Goal: Task Accomplishment & Management: Manage account settings

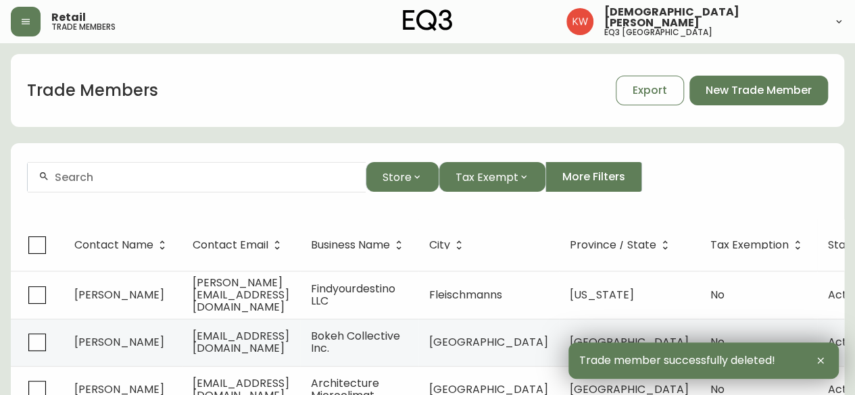
click at [116, 178] on input "text" at bounding box center [205, 177] width 300 height 13
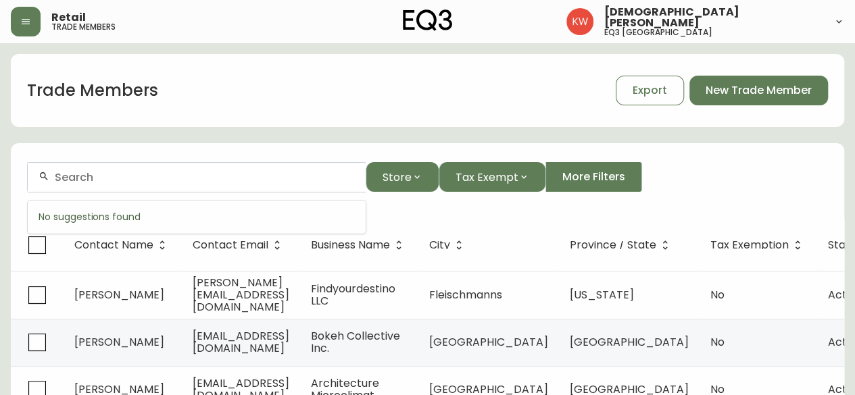
paste input "[EMAIL_ADDRESS][DOMAIN_NAME]"
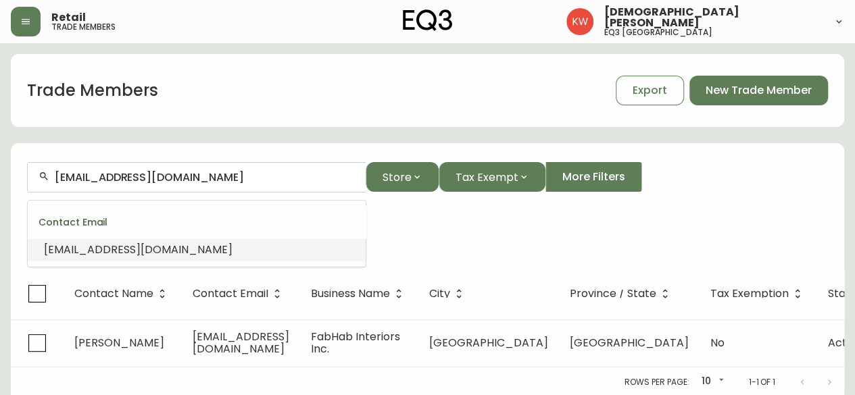
drag, startPoint x: 170, startPoint y: 178, endPoint x: 24, endPoint y: 177, distance: 145.3
click at [24, 177] on form "[EMAIL_ADDRESS][DOMAIN_NAME] Store Tax Exempt More Filters Contact Email: [EMAI…" at bounding box center [427, 207] width 833 height 122
paste input "[EMAIL_ADDRESS][DOMAIN_NAME]"
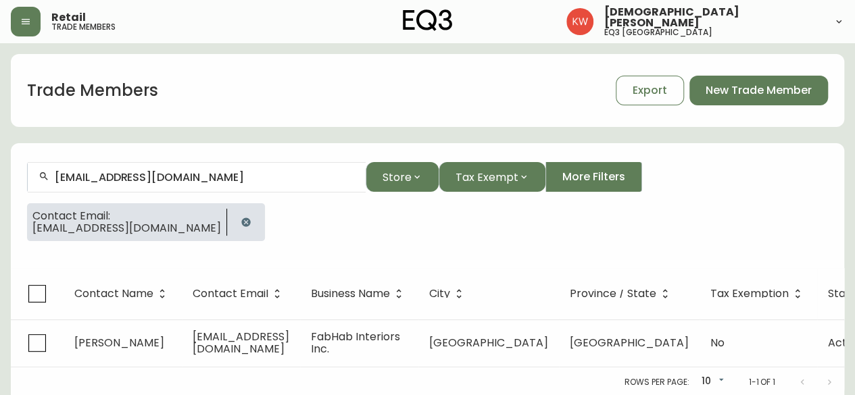
click at [241, 217] on icon "button" at bounding box center [246, 222] width 11 height 11
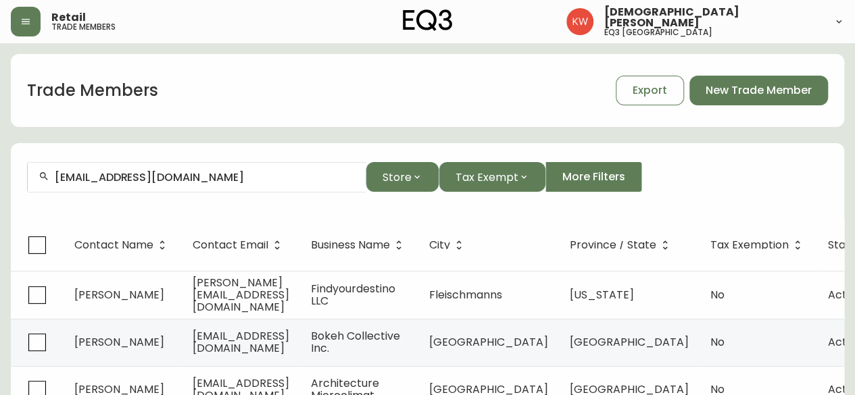
click at [218, 176] on input "[EMAIL_ADDRESS][DOMAIN_NAME]" at bounding box center [205, 177] width 300 height 13
drag, startPoint x: 212, startPoint y: 179, endPoint x: 49, endPoint y: 191, distance: 164.0
click at [49, 191] on div "[EMAIL_ADDRESS][DOMAIN_NAME]" at bounding box center [197, 177] width 338 height 30
drag, startPoint x: 242, startPoint y: 180, endPoint x: 0, endPoint y: 175, distance: 242.0
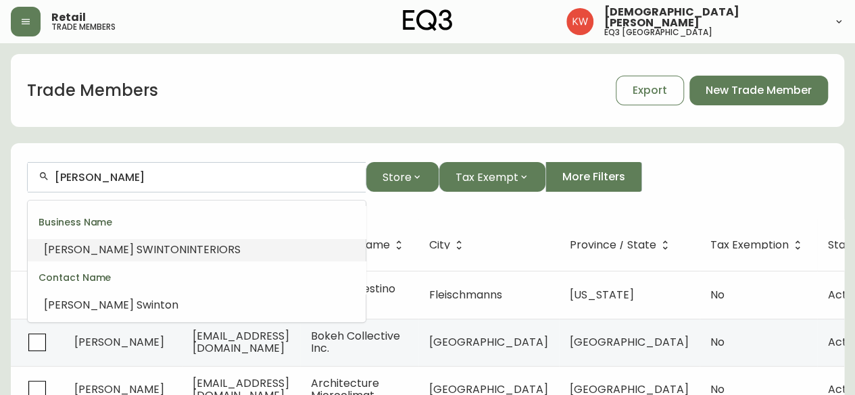
click at [187, 252] on span "INTERIORS" at bounding box center [214, 250] width 54 height 16
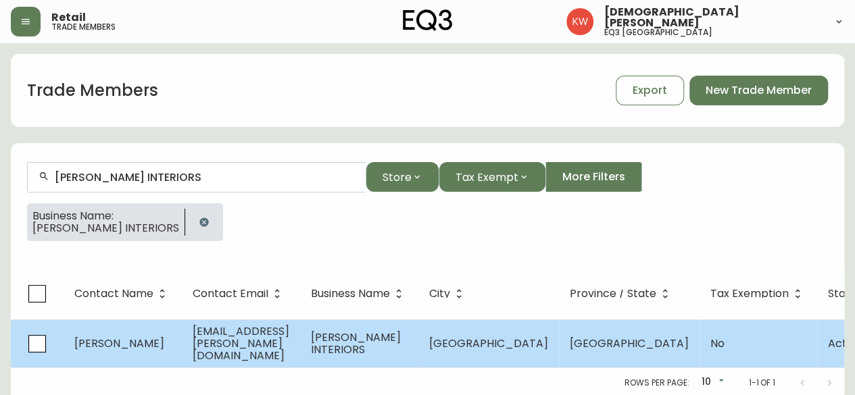
type input "[PERSON_NAME] INTERIORS"
click at [139, 342] on span "[PERSON_NAME]" at bounding box center [119, 344] width 90 height 16
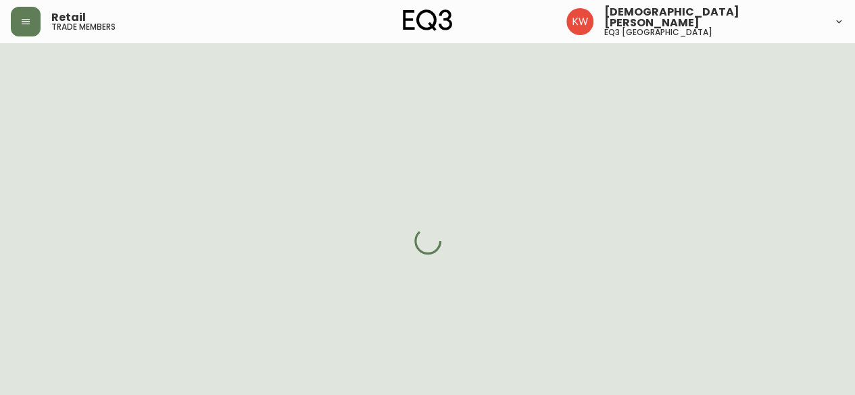
select select "AB"
select select "CA"
select select "CA_EN"
select select "Other"
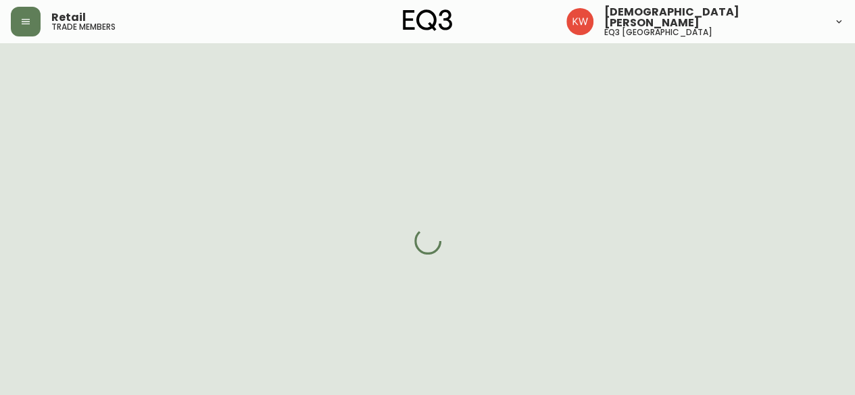
select select "false"
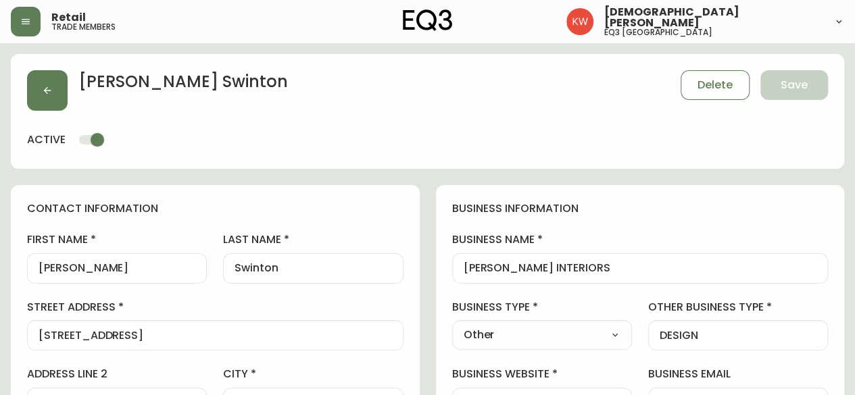
type input "EQ3 [GEOGRAPHIC_DATA]"
select select "cjw10z96m00006gs08l3o91tv"
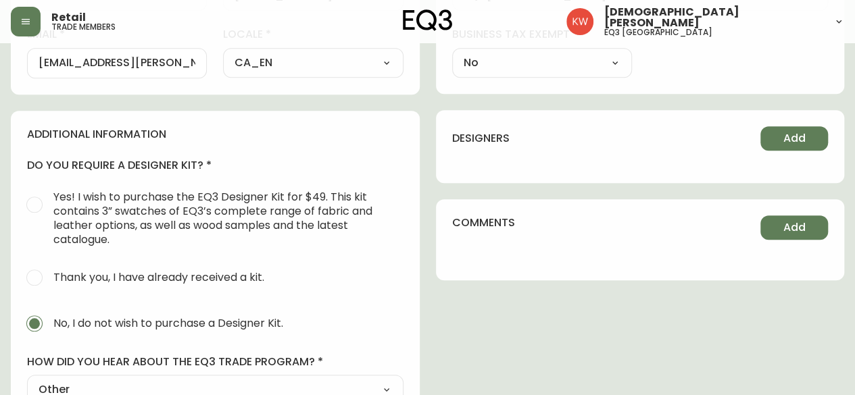
scroll to position [405, 0]
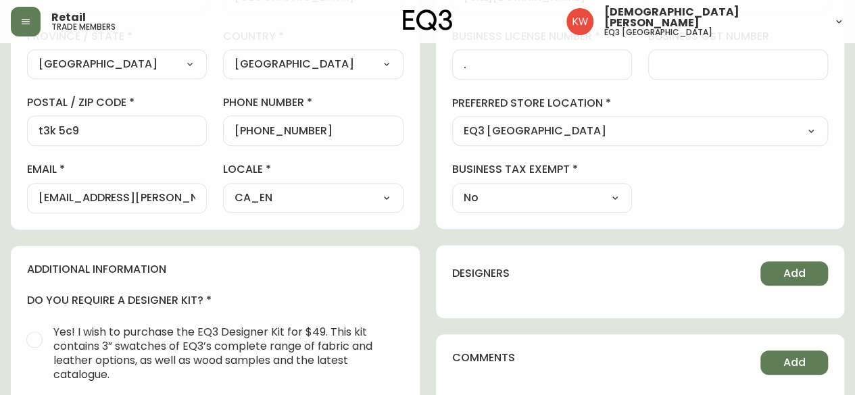
click at [36, 198] on div "[EMAIL_ADDRESS][PERSON_NAME][DOMAIN_NAME]" at bounding box center [117, 198] width 180 height 30
drag, startPoint x: 189, startPoint y: 197, endPoint x: 0, endPoint y: 197, distance: 189.2
click at [0, 197] on main "[PERSON_NAME] Delete Save active contact information first name [PERSON_NAME] l…" at bounding box center [427, 192] width 855 height 1108
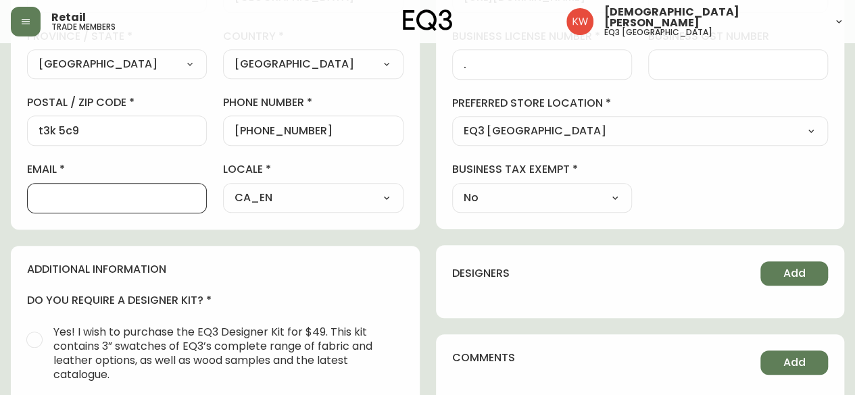
paste input "[EMAIL_ADDRESS][DOMAIN_NAME]"
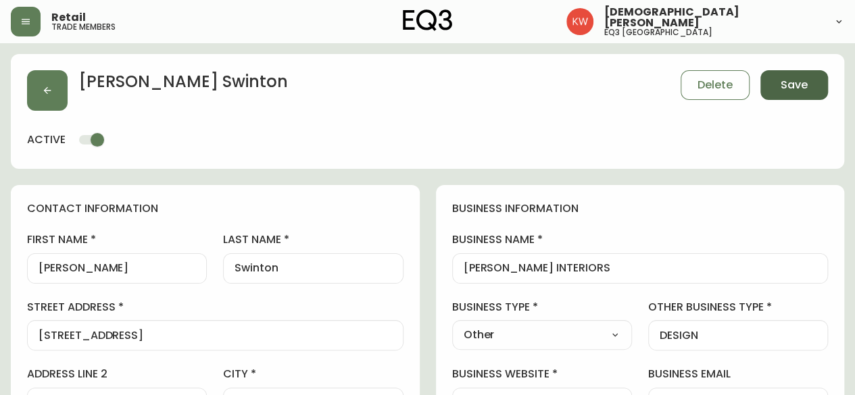
type input "[EMAIL_ADDRESS][DOMAIN_NAME]"
click at [805, 83] on span "Save" at bounding box center [794, 85] width 27 height 15
type input "Other"
type input "DESIGN"
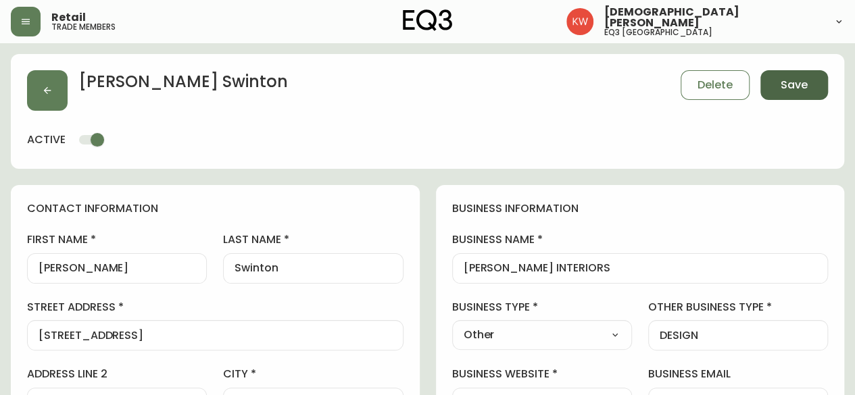
select select "Other"
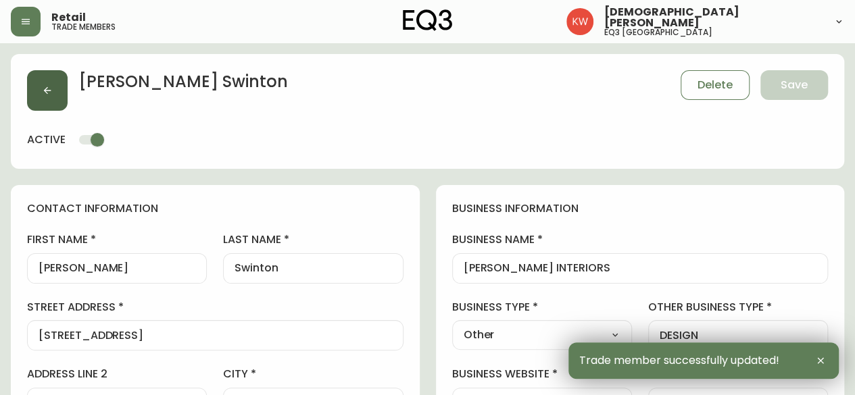
click at [54, 96] on button "button" at bounding box center [47, 90] width 41 height 41
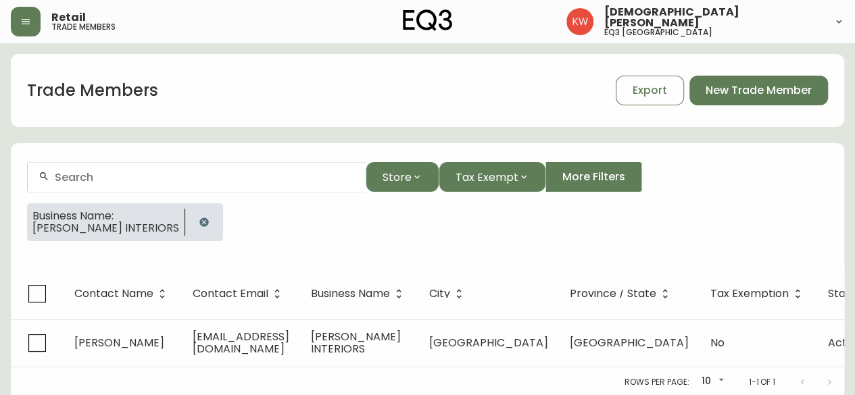
click at [203, 168] on div at bounding box center [197, 177] width 338 height 30
click at [199, 222] on icon "button" at bounding box center [203, 222] width 9 height 9
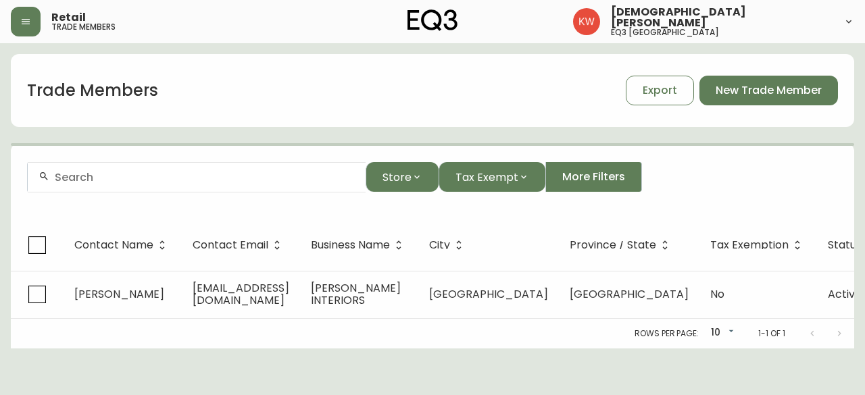
click at [180, 182] on input "text" at bounding box center [205, 177] width 300 height 13
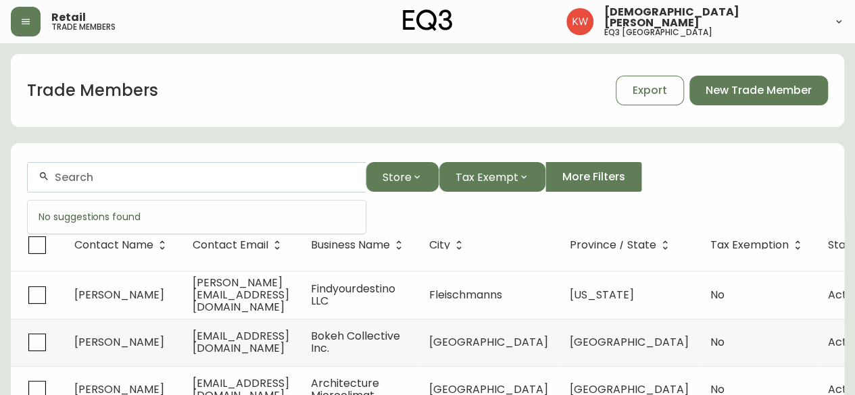
click at [158, 178] on input "text" at bounding box center [205, 177] width 300 height 13
paste input "[PERSON_NAME][EMAIL_ADDRESS][DOMAIN_NAME]"
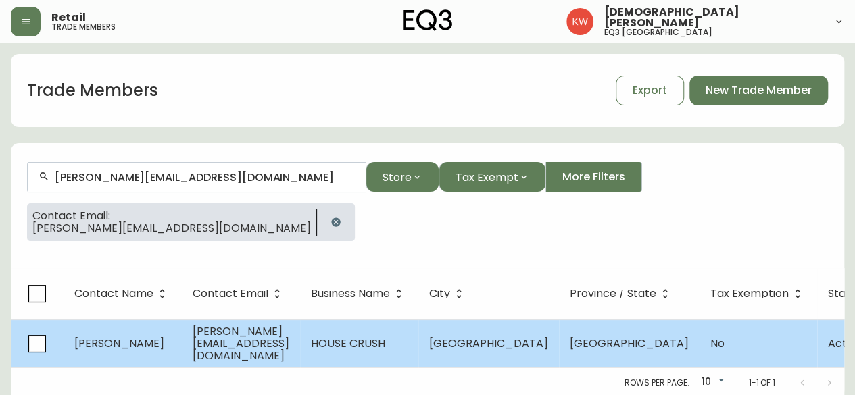
type input "[PERSON_NAME][EMAIL_ADDRESS][DOMAIN_NAME]"
click at [142, 340] on span "[PERSON_NAME]" at bounding box center [119, 344] width 90 height 16
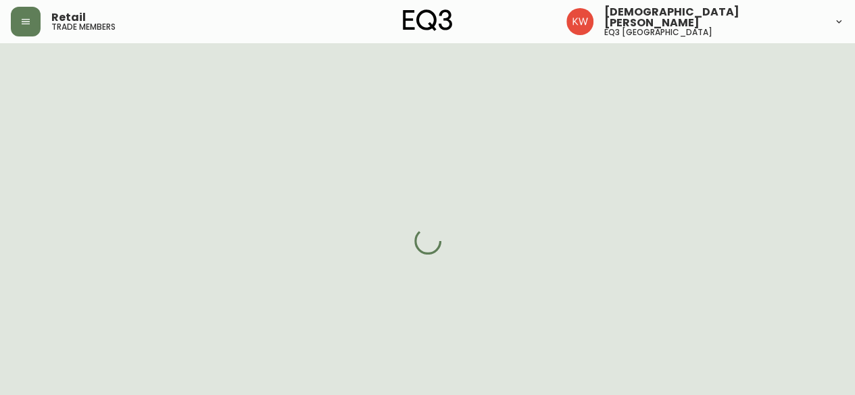
select select "AB"
select select "CA"
select select "CA_EN"
select select "Outreach from a Trade Rep"
select select "Interior Designer"
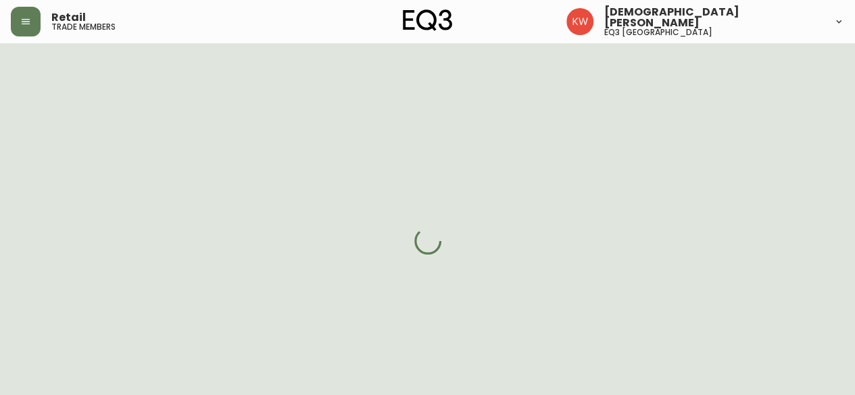
select select "cjw10z96m00006gs08l3o91tv"
select select "false"
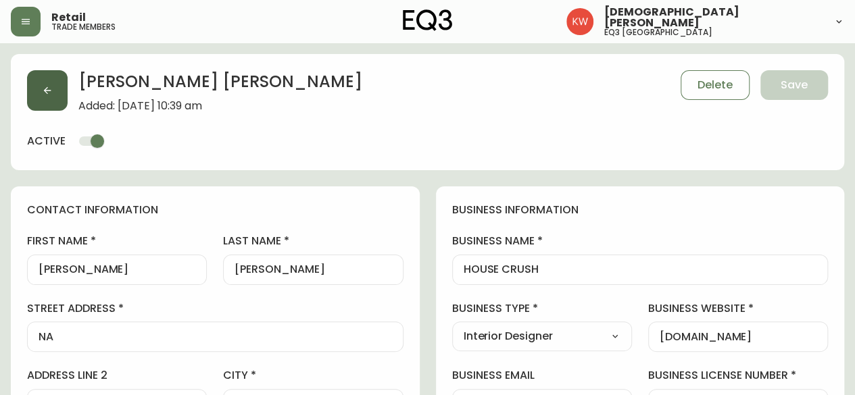
click at [48, 81] on button "button" at bounding box center [47, 90] width 41 height 41
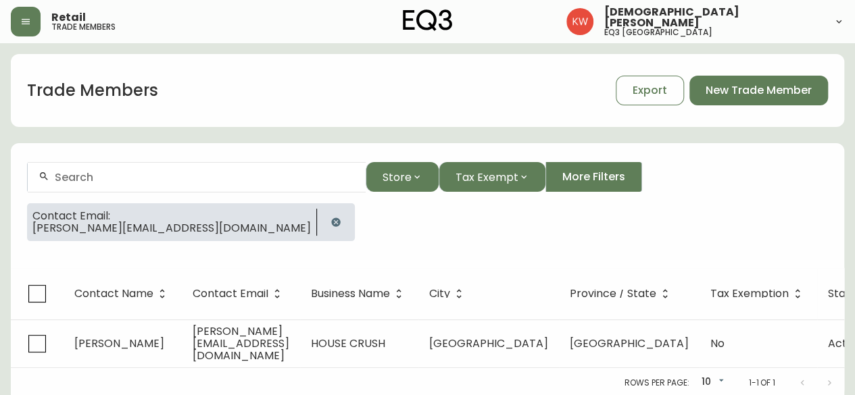
click at [331, 221] on icon "button" at bounding box center [335, 222] width 9 height 9
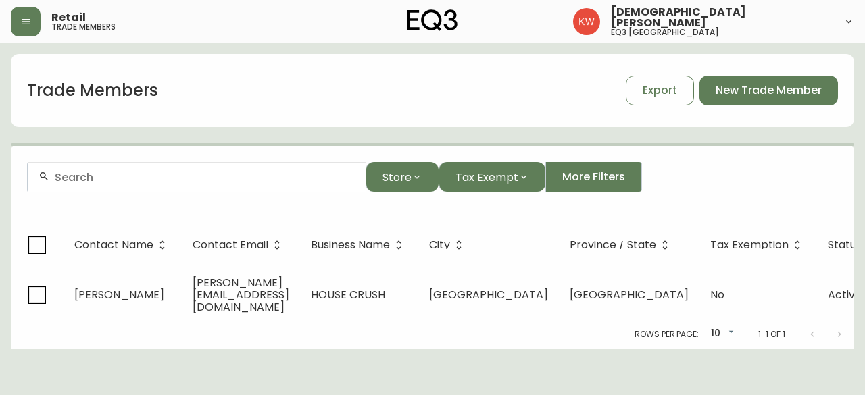
click at [146, 175] on input "text" at bounding box center [205, 177] width 300 height 13
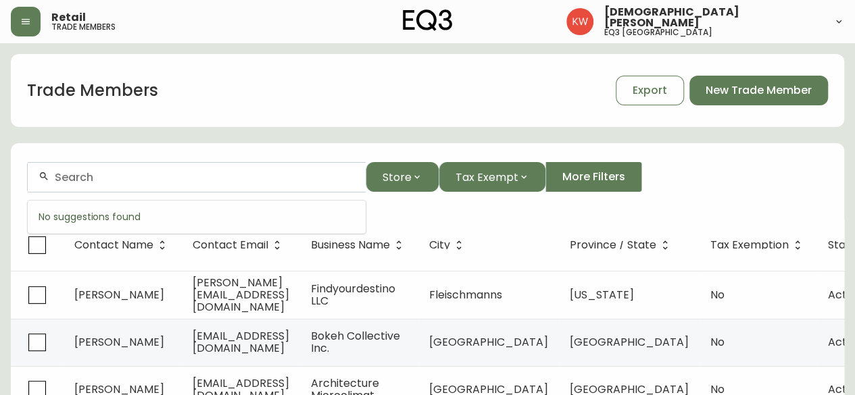
paste input "[EMAIL_ADDRESS][DOMAIN_NAME]"
drag, startPoint x: 146, startPoint y: 176, endPoint x: 32, endPoint y: 175, distance: 113.5
click at [32, 175] on div "[EMAIL_ADDRESS][DOMAIN_NAME]" at bounding box center [197, 177] width 338 height 30
type input "[PERSON_NAME]"
click at [141, 177] on input "[PERSON_NAME]" at bounding box center [205, 177] width 300 height 13
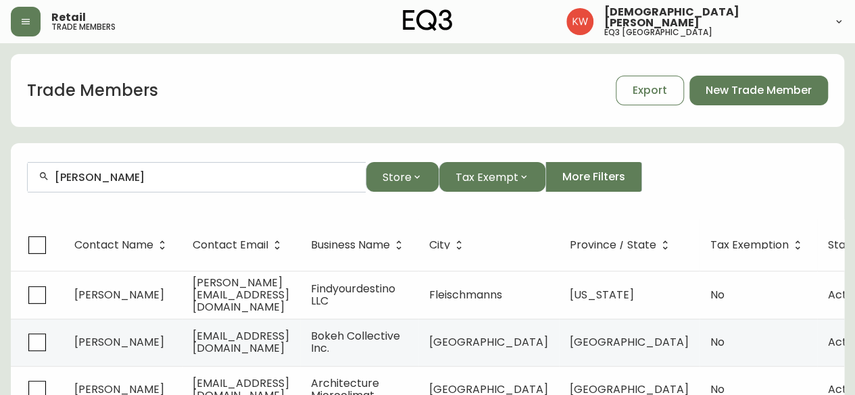
drag, startPoint x: 131, startPoint y: 183, endPoint x: 43, endPoint y: 181, distance: 87.9
click at [43, 181] on div "[PERSON_NAME]" at bounding box center [197, 177] width 338 height 30
paste input "[PERSON_NAME][EMAIL_ADDRESS][PERSON_NAME][DOMAIN_NAME]"
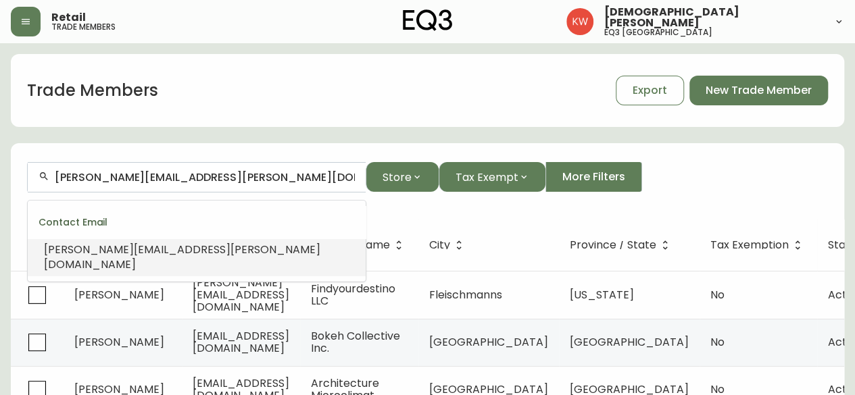
click at [150, 248] on span "[PERSON_NAME][EMAIL_ADDRESS][PERSON_NAME][DOMAIN_NAME]" at bounding box center [182, 257] width 276 height 30
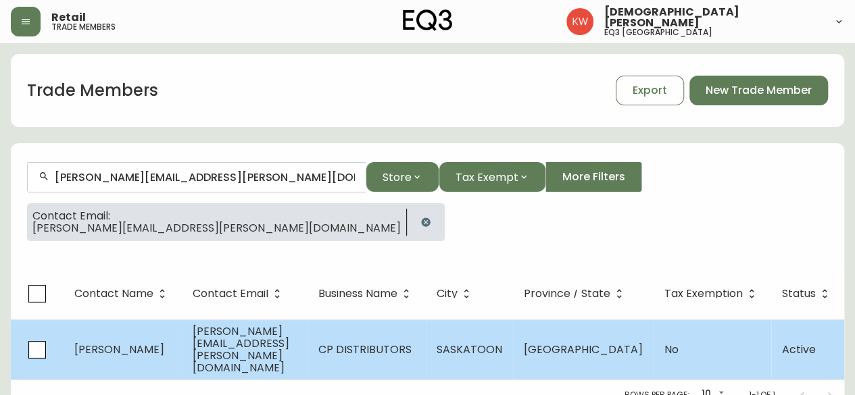
type input "[PERSON_NAME][EMAIL_ADDRESS][PERSON_NAME][DOMAIN_NAME]"
click at [214, 343] on span "[PERSON_NAME][EMAIL_ADDRESS][PERSON_NAME][DOMAIN_NAME]" at bounding box center [241, 350] width 97 height 52
select select "SK"
select select "CA"
select select "CA_EN"
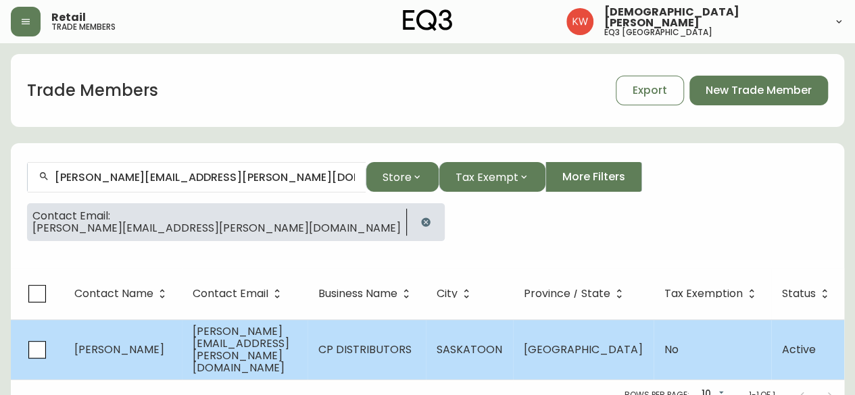
select select "Outreach from a Trade Rep"
select select "Other"
select select "false"
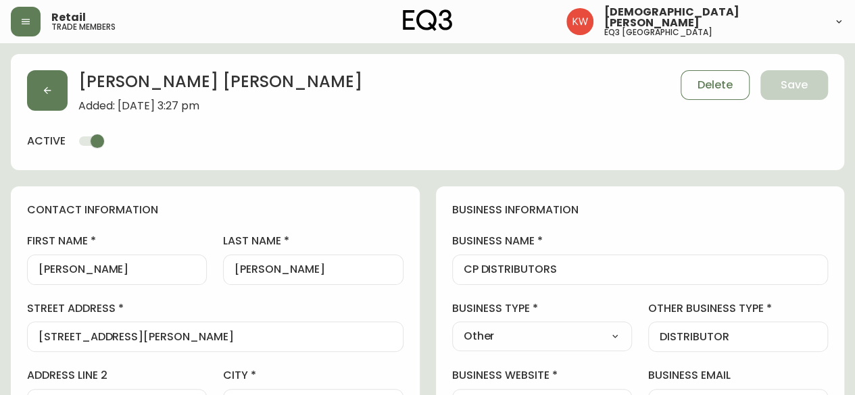
type input "EQ3 [GEOGRAPHIC_DATA]"
select select "cjw10z96m00006gs08l3o91tv"
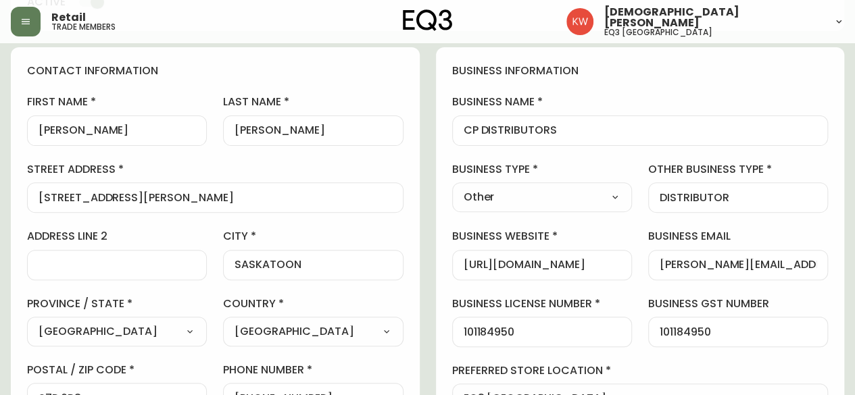
scroll to position [473, 0]
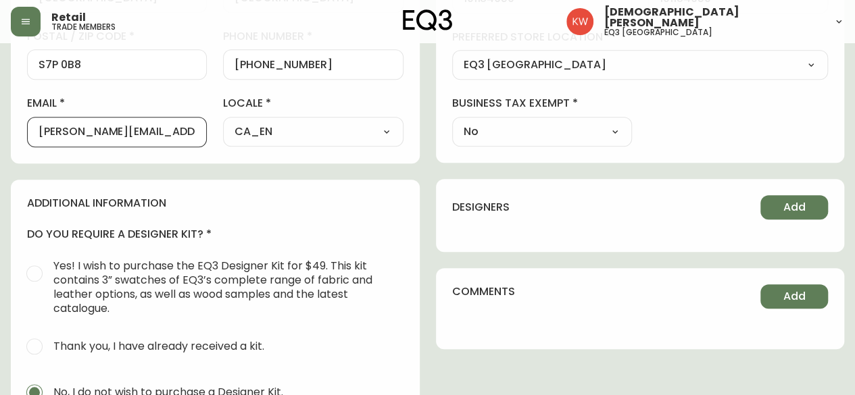
drag, startPoint x: 193, startPoint y: 128, endPoint x: 9, endPoint y: 131, distance: 183.8
click at [9, 131] on main "[PERSON_NAME] Added: [DATE] 3:27 pm Delete Save active contact information firs…" at bounding box center [427, 90] width 855 height 1041
paste input "robg"
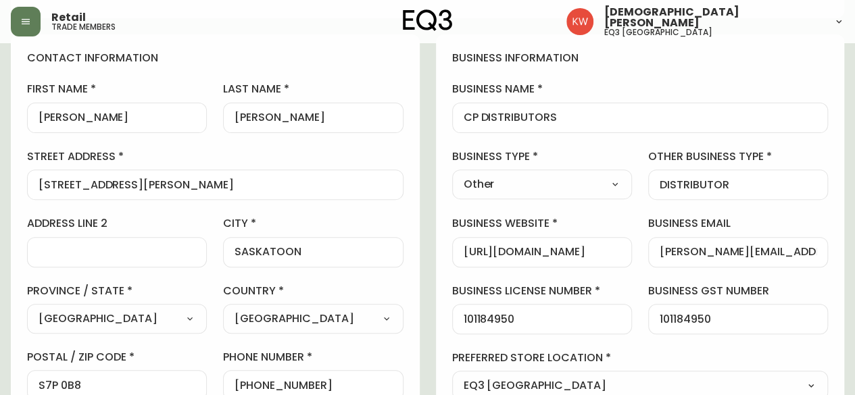
scroll to position [0, 0]
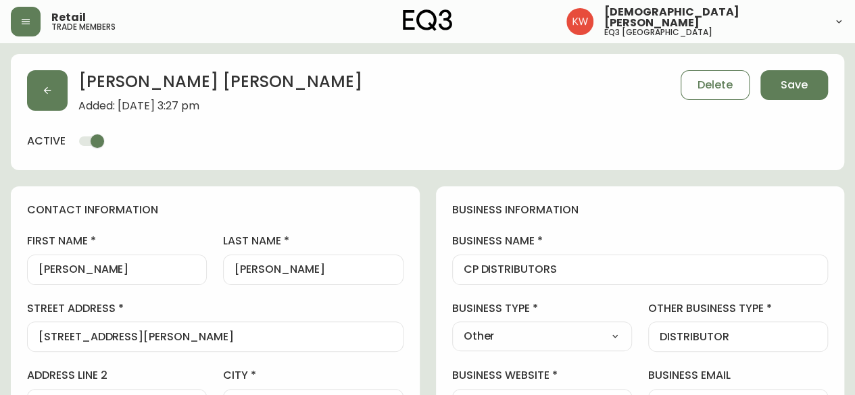
type input "[EMAIL_ADDRESS][DOMAIN_NAME]"
drag, startPoint x: 100, startPoint y: 260, endPoint x: 27, endPoint y: 263, distance: 73.0
click at [27, 263] on div "[PERSON_NAME]" at bounding box center [117, 270] width 180 height 30
drag, startPoint x: 34, startPoint y: 268, endPoint x: 14, endPoint y: 268, distance: 20.9
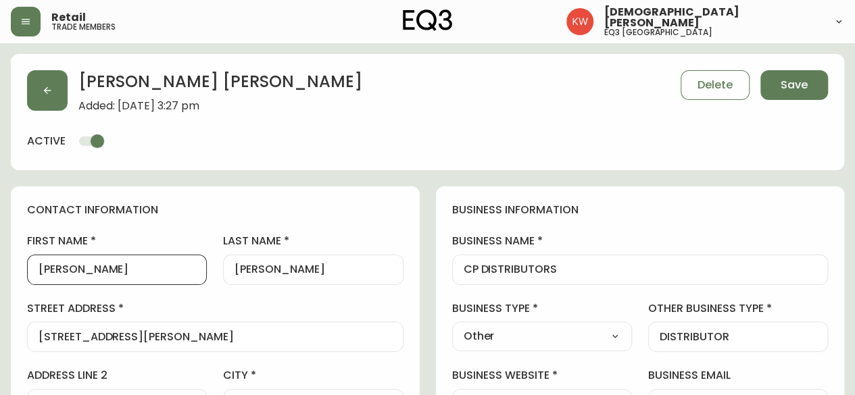
type input "[PERSON_NAME]"
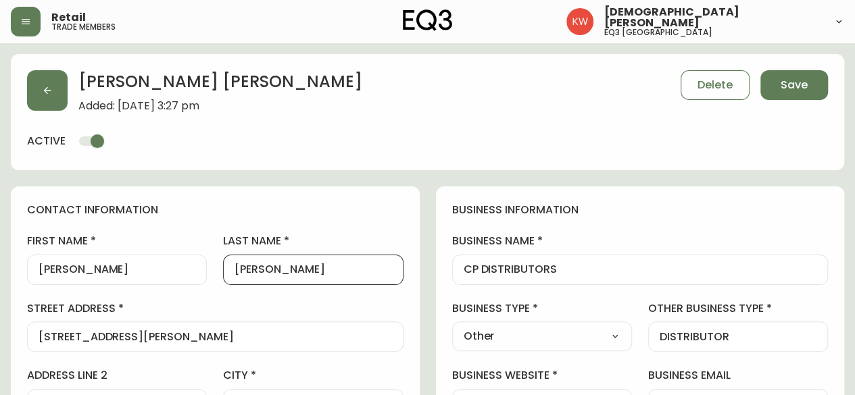
drag, startPoint x: 287, startPoint y: 270, endPoint x: 180, endPoint y: 276, distance: 106.9
type input "Grant"
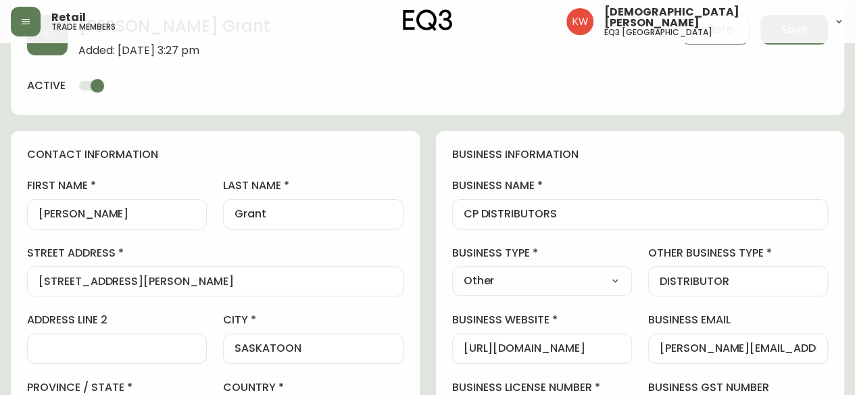
scroll to position [135, 0]
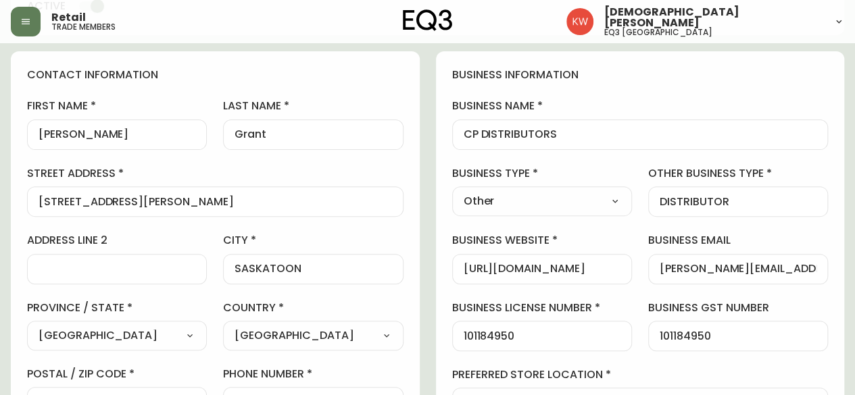
click at [818, 264] on div "[PERSON_NAME][EMAIL_ADDRESS][PERSON_NAME][DOMAIN_NAME]" at bounding box center [738, 269] width 180 height 30
drag, startPoint x: 812, startPoint y: 266, endPoint x: 644, endPoint y: 268, distance: 167.6
click at [644, 268] on div "business information business name CP DISTRIBUTORS business type Other Select I…" at bounding box center [640, 275] width 409 height 449
paste input "tst"
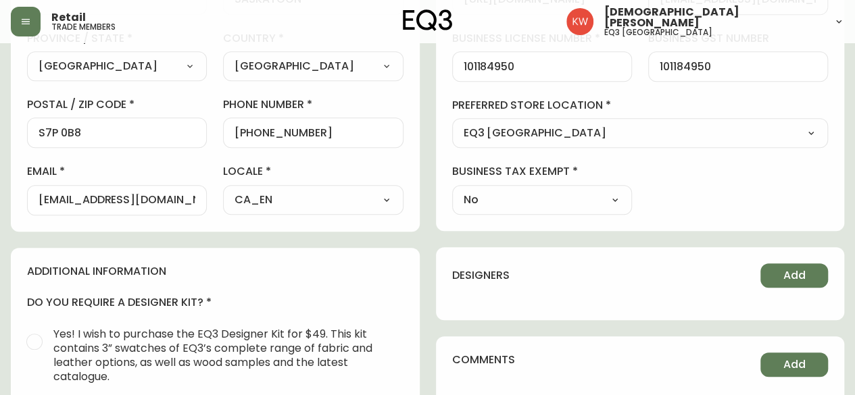
scroll to position [405, 0]
type input "[EMAIL_ADDRESS][DOMAIN_NAME]"
click at [798, 276] on span "Add" at bounding box center [794, 275] width 22 height 15
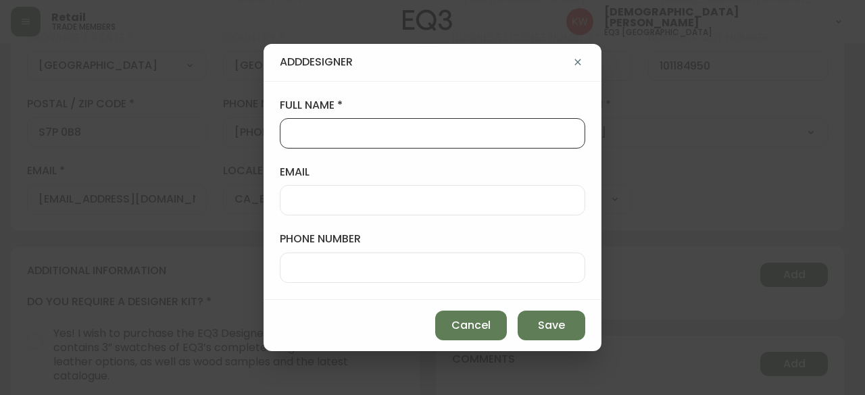
click at [332, 130] on input "full name" at bounding box center [432, 133] width 282 height 13
type input "[PERSON_NAME]"
click at [317, 264] on input "phone number" at bounding box center [432, 268] width 282 height 13
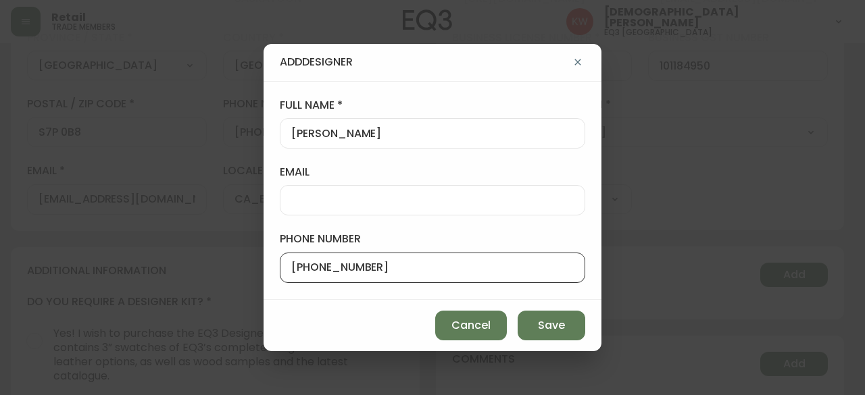
type input "[PHONE_NUMBER]"
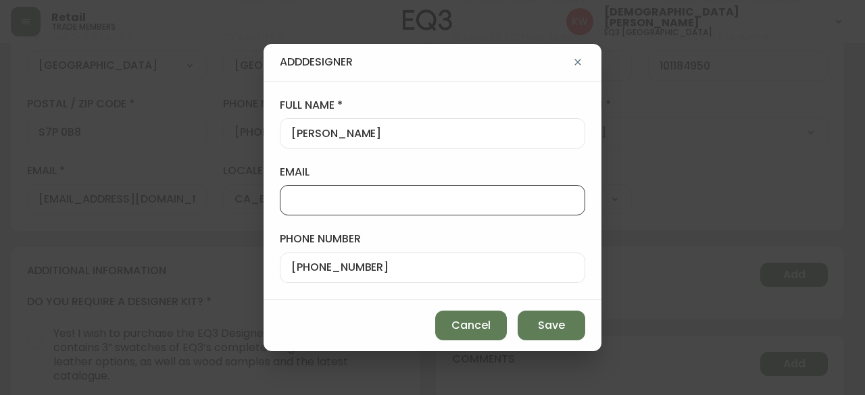
click at [311, 200] on input "email" at bounding box center [432, 200] width 282 height 13
paste input "[EMAIL_ADDRESS][DOMAIN_NAME]"
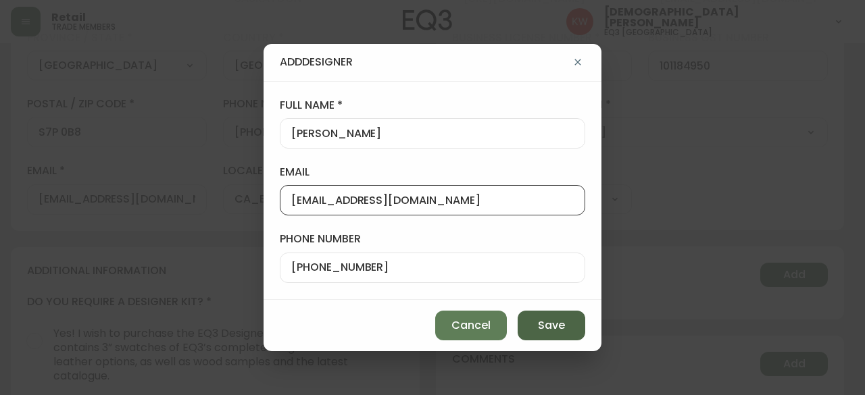
type input "[EMAIL_ADDRESS][DOMAIN_NAME]"
click at [547, 326] on span "Save" at bounding box center [551, 325] width 27 height 15
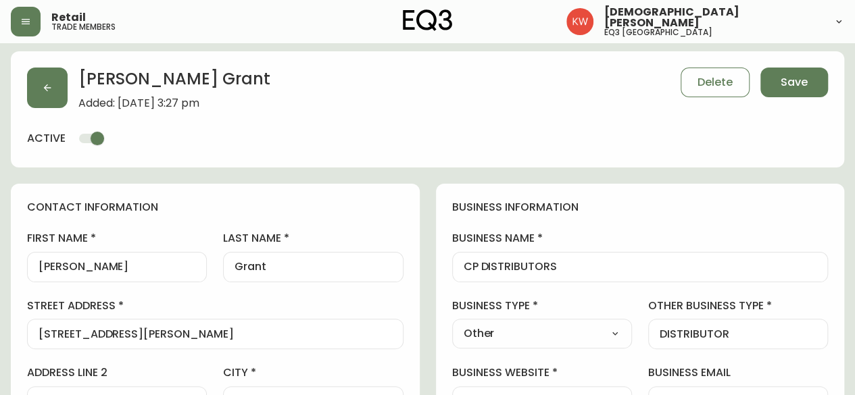
scroll to position [0, 0]
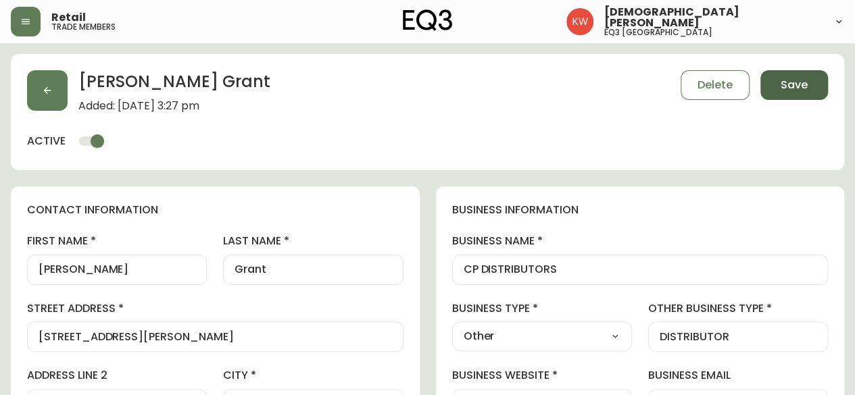
click at [804, 91] on span "Save" at bounding box center [794, 85] width 27 height 15
select select
type input "Other"
select select "Other"
type input "DISTRIBUTOR"
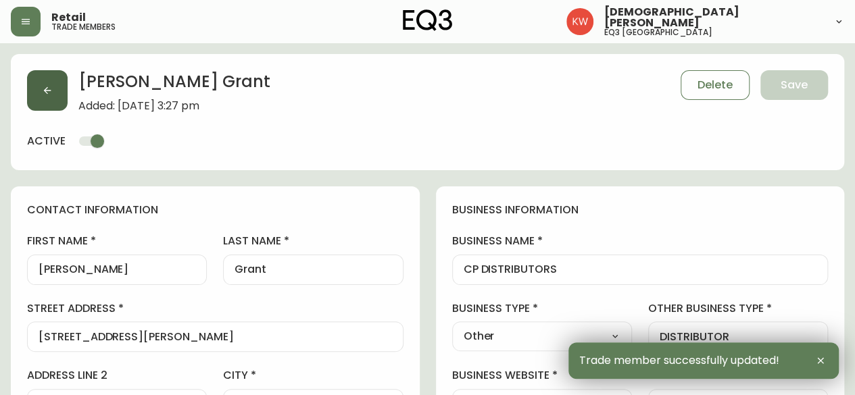
click at [51, 95] on icon "button" at bounding box center [47, 90] width 11 height 11
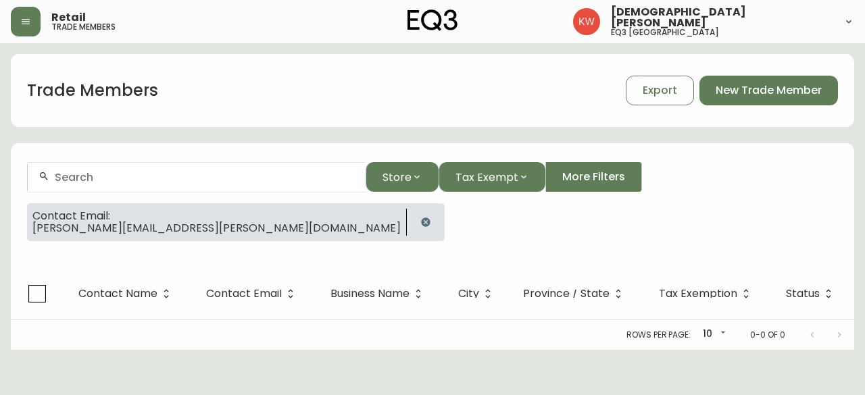
click at [420, 223] on icon "button" at bounding box center [425, 222] width 11 height 11
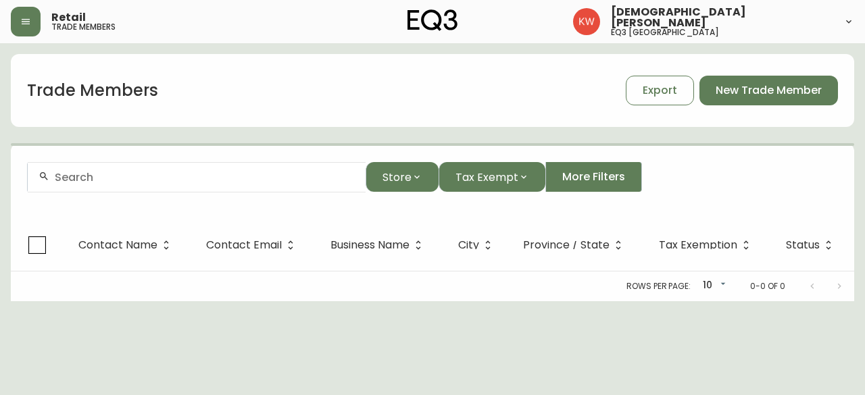
click at [214, 183] on div at bounding box center [197, 177] width 338 height 30
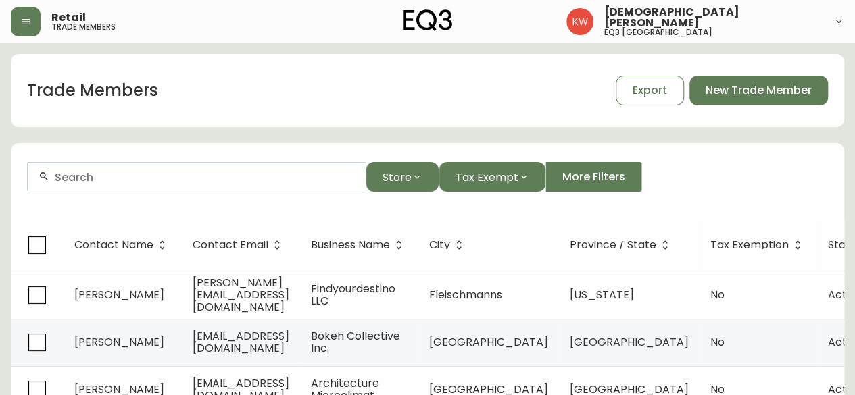
paste input "[PERSON_NAME][EMAIL_ADDRESS][DOMAIN_NAME]"
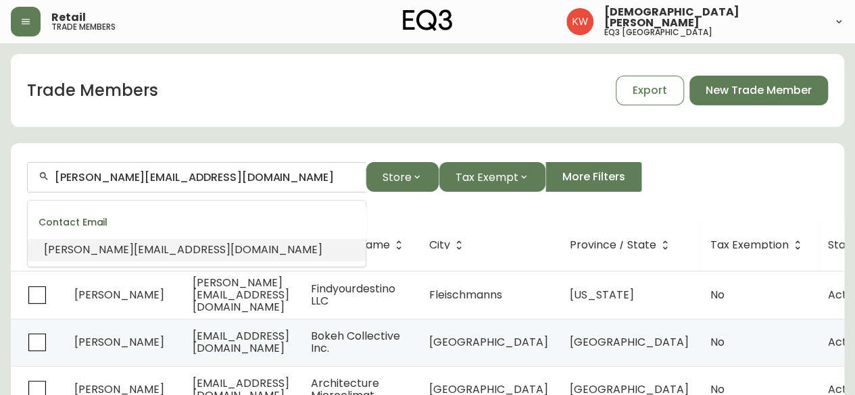
click at [127, 250] on span "[PERSON_NAME][EMAIL_ADDRESS][DOMAIN_NAME]" at bounding box center [183, 250] width 278 height 16
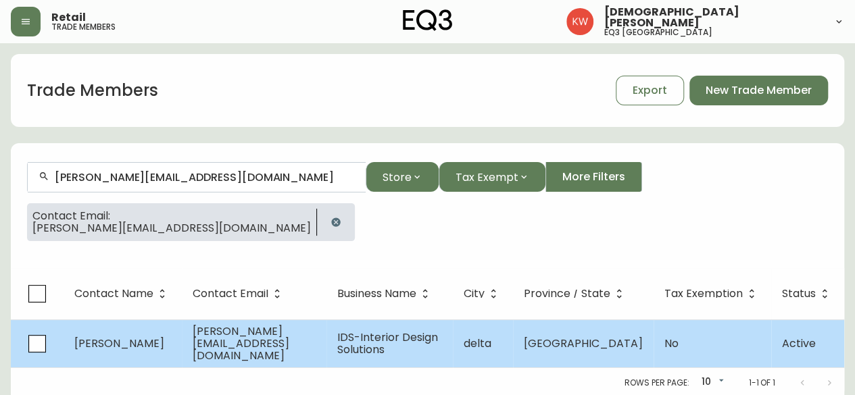
type input "[PERSON_NAME][EMAIL_ADDRESS][DOMAIN_NAME]"
click at [180, 336] on td "[PERSON_NAME]" at bounding box center [123, 344] width 118 height 48
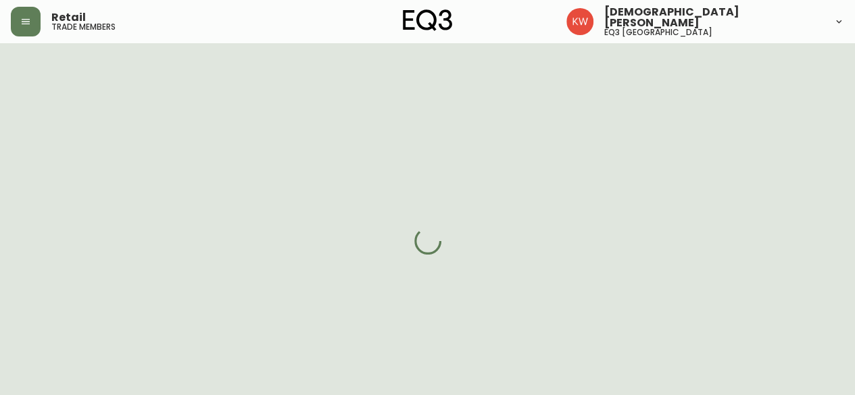
select select "BC"
select select "CA"
select select "CA_EN"
select select "Other"
select select "false"
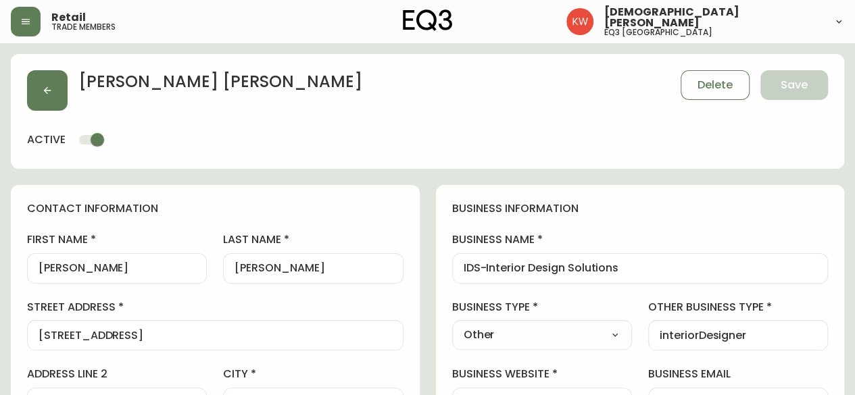
type input "EQ3 [GEOGRAPHIC_DATA]"
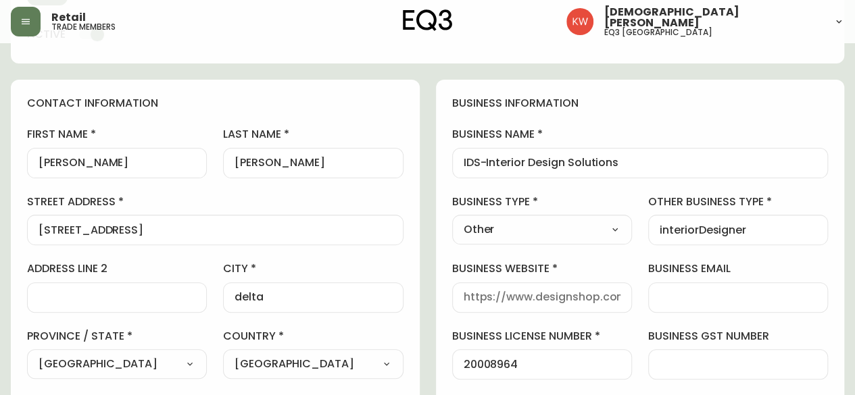
scroll to position [405, 0]
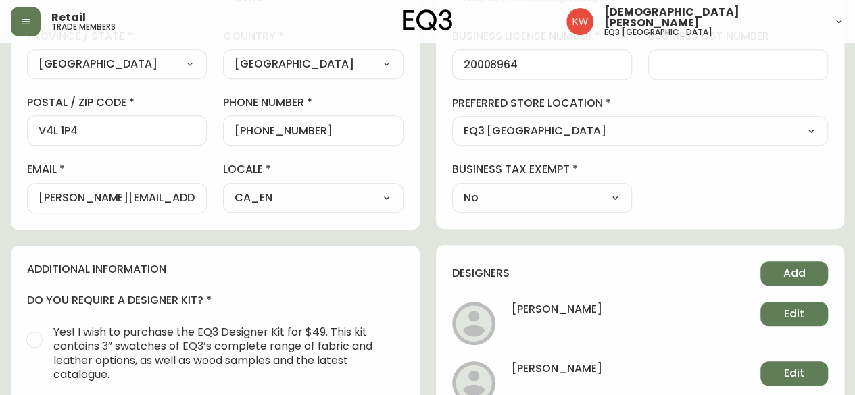
click at [612, 130] on select "Select - Store locations EQ3 [GEOGRAPHIC_DATA] - [GEOGRAPHIC_DATA] [GEOGRAPHIC_…" at bounding box center [640, 132] width 376 height 20
select select "cjw10z96p001r6gs00juufhhe"
click at [452, 122] on select "Select - Store locations EQ3 [GEOGRAPHIC_DATA] - [GEOGRAPHIC_DATA] [GEOGRAPHIC_…" at bounding box center [640, 132] width 376 height 20
type input "EQ3 [GEOGRAPHIC_DATA]"
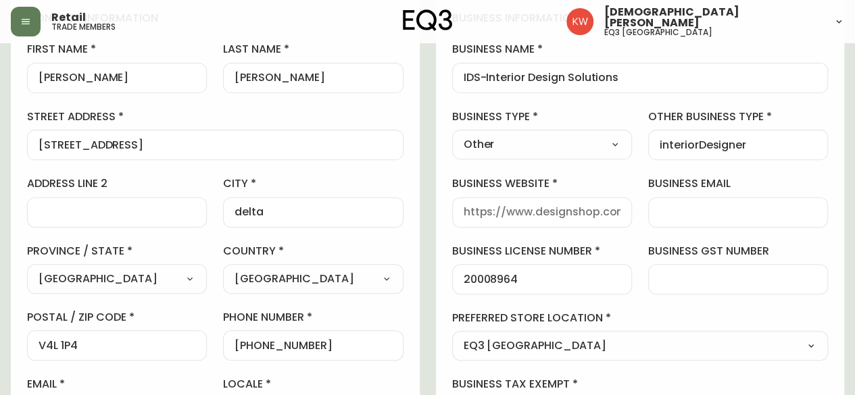
scroll to position [0, 0]
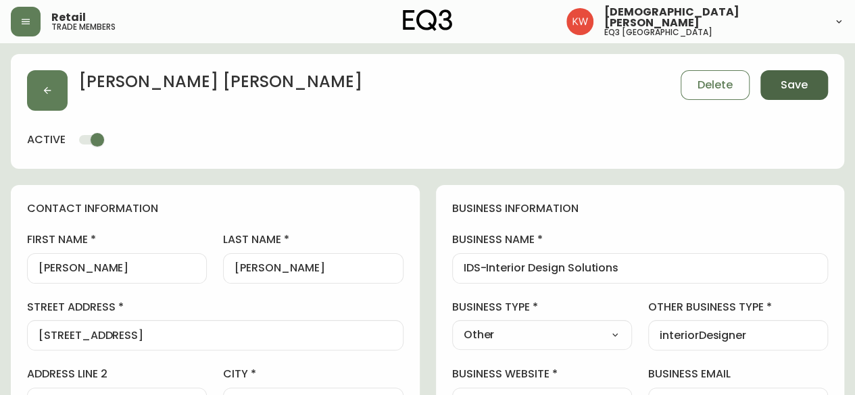
click at [808, 82] on button "Save" at bounding box center [794, 85] width 68 height 30
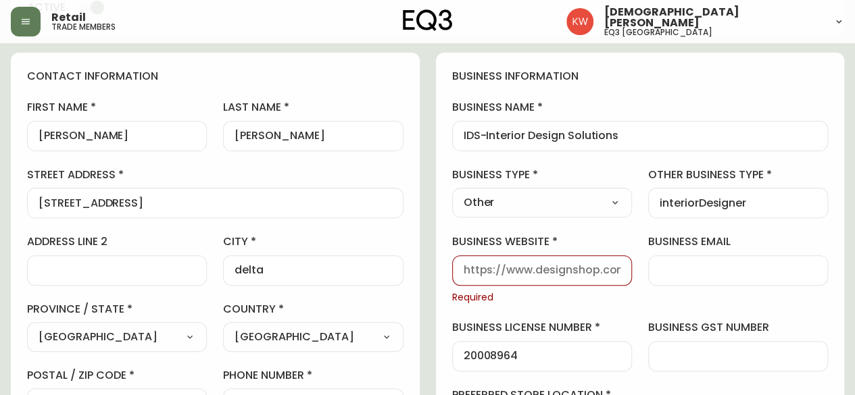
scroll to position [135, 0]
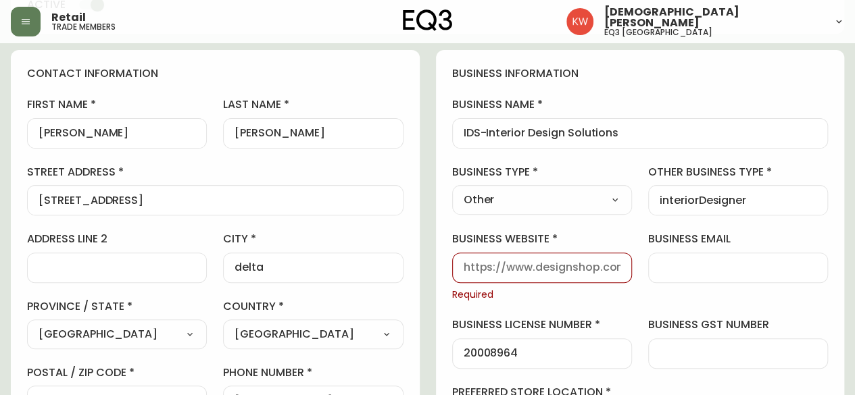
click at [589, 268] on input "business website" at bounding box center [542, 268] width 157 height 13
type input "[DOMAIN_NAME]"
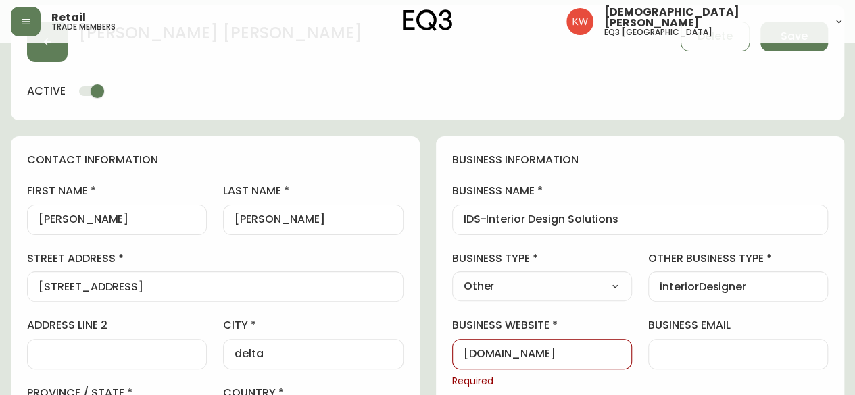
scroll to position [0, 0]
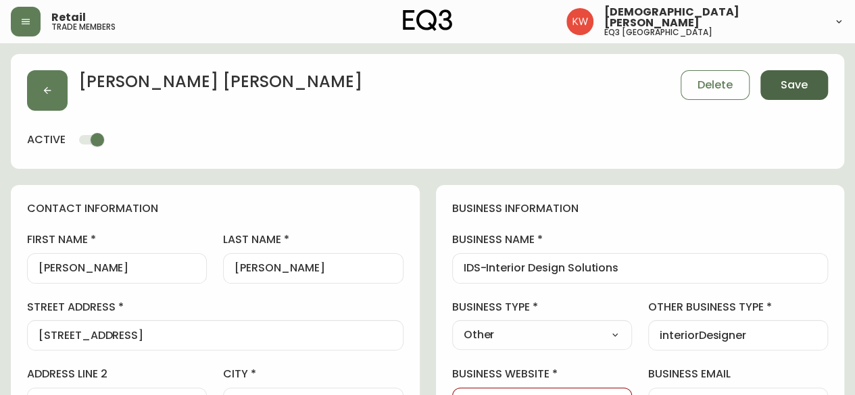
click at [793, 89] on span "Save" at bounding box center [794, 85] width 27 height 15
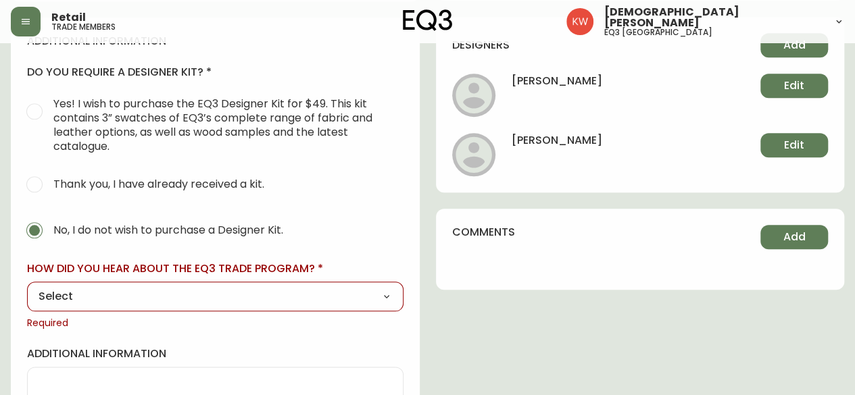
scroll to position [676, 0]
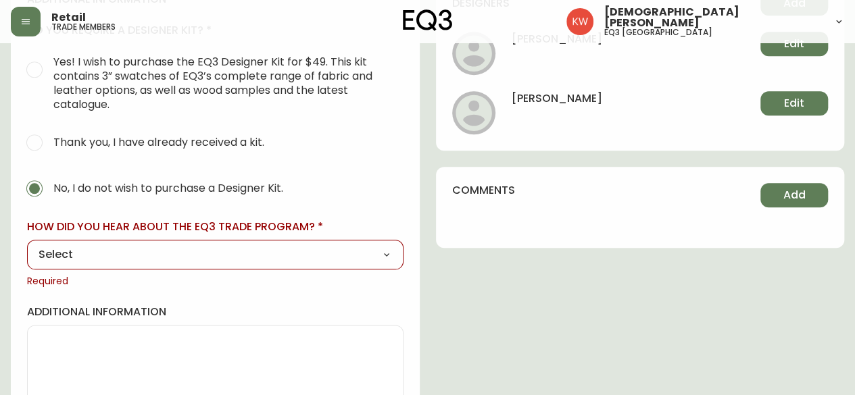
click at [338, 247] on select "Select Social Media Advertisement Trade Show Outreach from a Trade Rep Other" at bounding box center [215, 255] width 376 height 20
select select "Other"
click at [27, 245] on select "Select Social Media Advertisement Trade Show Outreach from a Trade Rep Other" at bounding box center [215, 255] width 376 height 20
type input "Other"
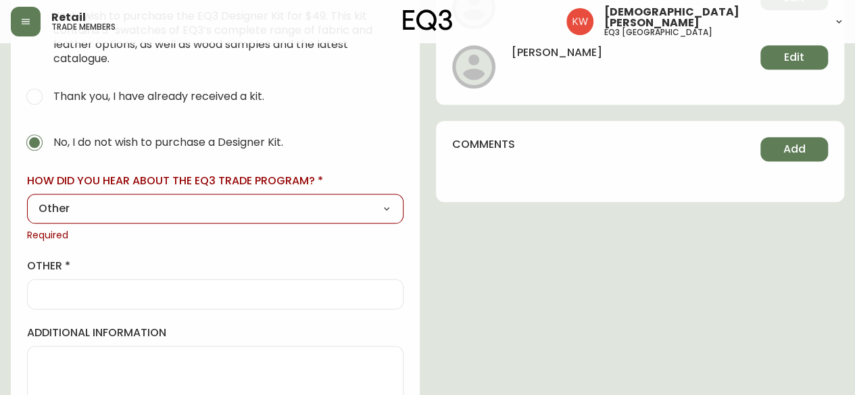
scroll to position [770, 0]
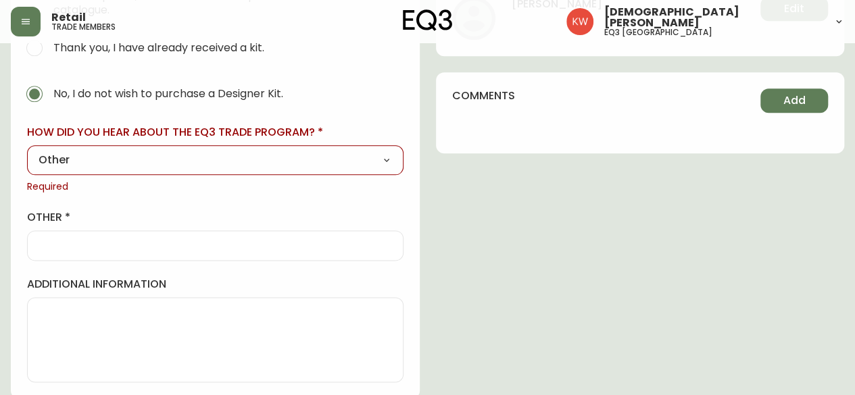
click at [223, 242] on input "other" at bounding box center [215, 245] width 353 height 13
type input "."
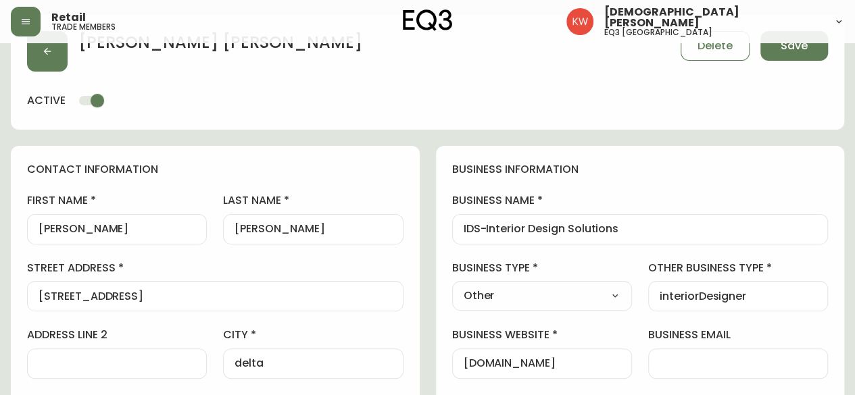
scroll to position [0, 0]
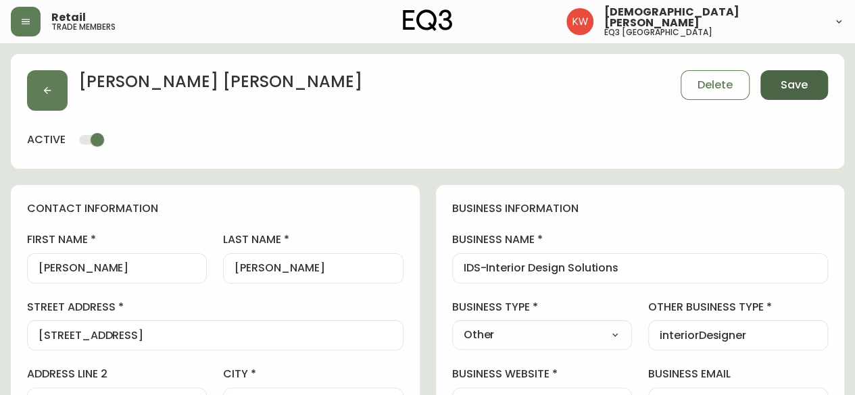
click at [797, 88] on span "Save" at bounding box center [794, 85] width 27 height 15
select select
type input "Other"
select select "Other"
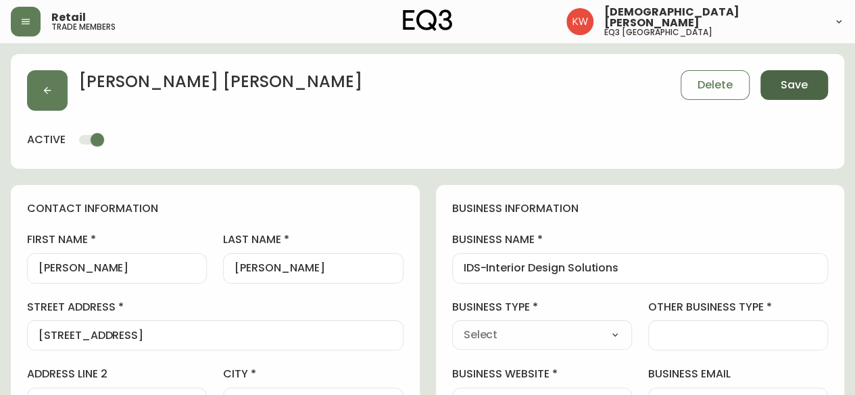
type input "Other"
select select "Other"
type input "interiorDesigner"
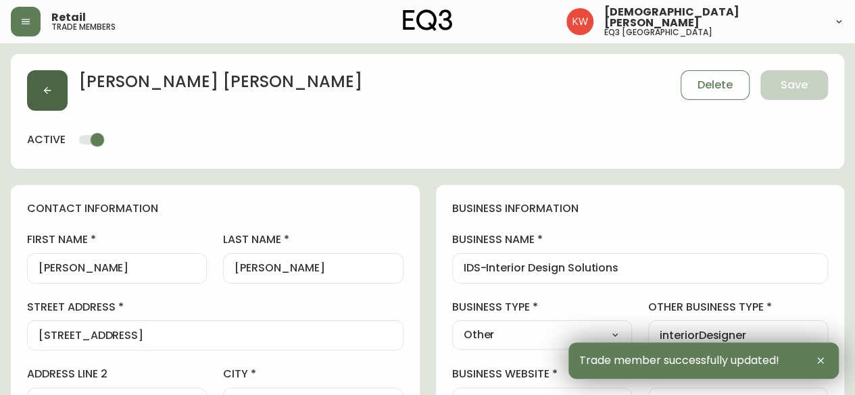
click at [61, 87] on button "button" at bounding box center [47, 90] width 41 height 41
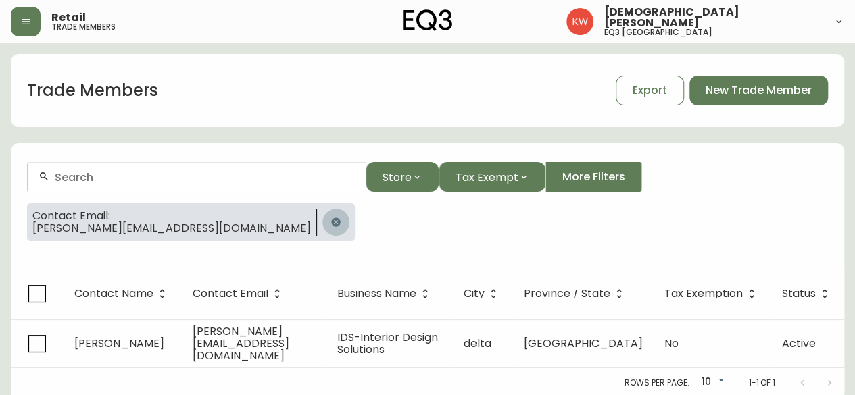
click at [331, 220] on icon "button" at bounding box center [335, 222] width 9 height 9
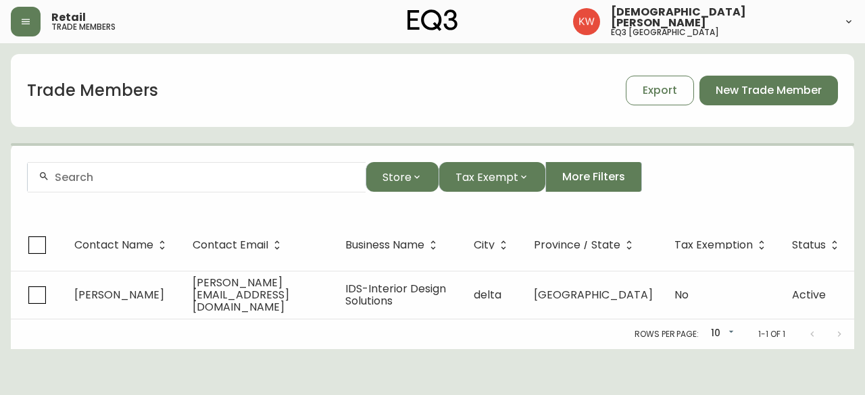
click at [141, 181] on input "text" at bounding box center [205, 177] width 300 height 13
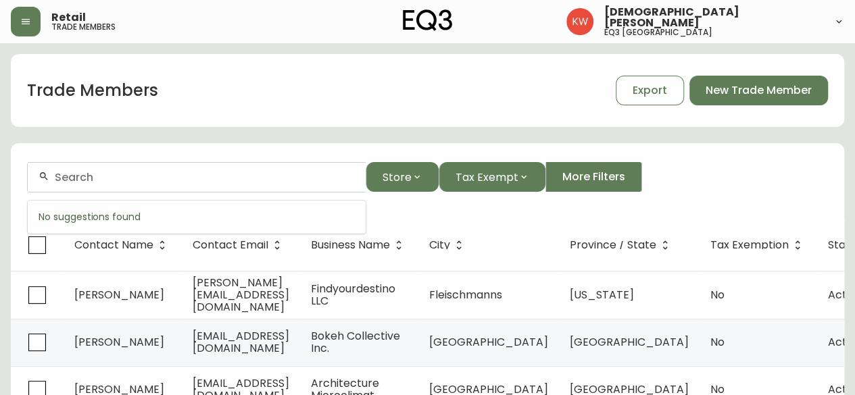
paste input "[EMAIL_ADDRESS][DOMAIN_NAME]"
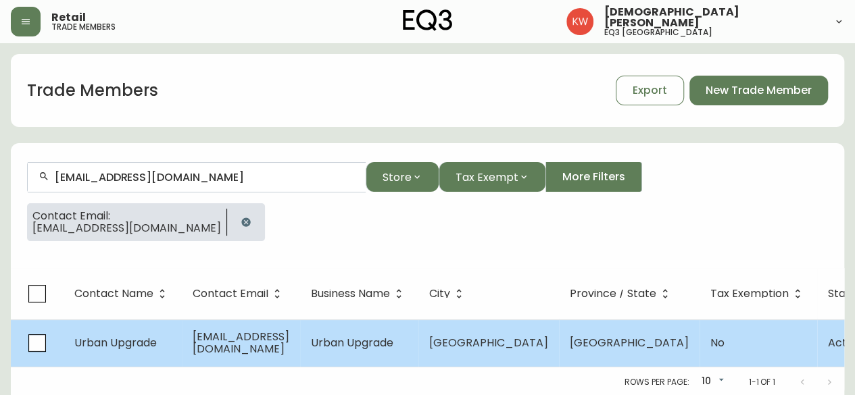
type input "[EMAIL_ADDRESS][DOMAIN_NAME]"
click at [257, 350] on td "[EMAIL_ADDRESS][DOMAIN_NAME]" at bounding box center [241, 343] width 118 height 47
select select "AB"
select select "CA"
select select "CA_EN"
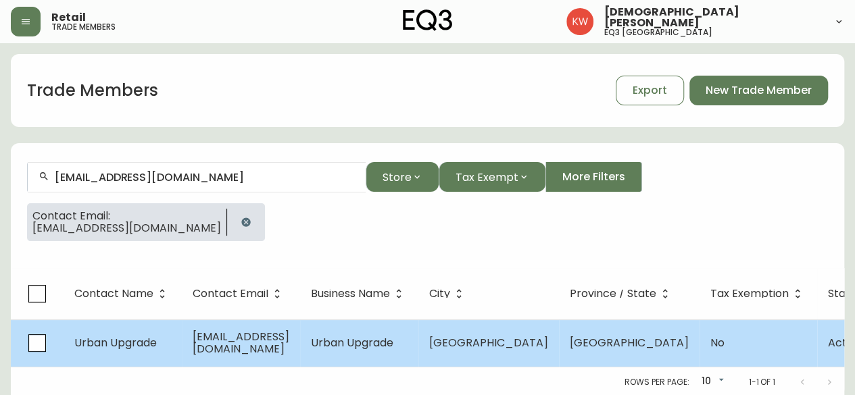
select select "Other"
select select "false"
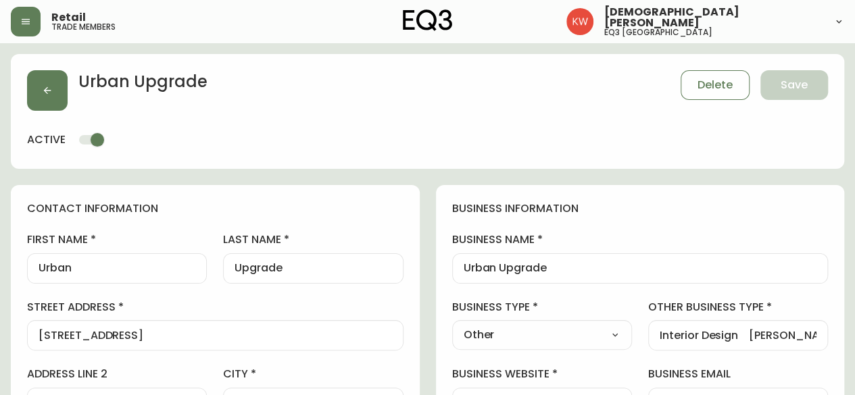
type input "EQ3 [GEOGRAPHIC_DATA]"
select select "cjw10z96m00006gs08l3o91tv"
click at [721, 86] on span "Delete" at bounding box center [714, 85] width 35 height 15
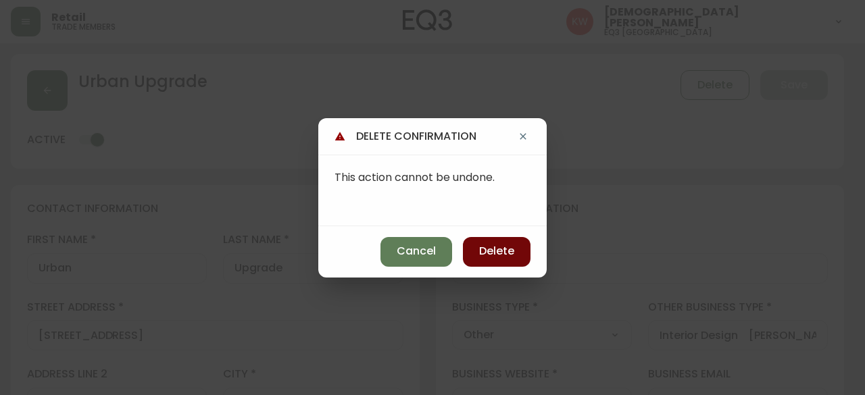
click at [507, 247] on span "Delete" at bounding box center [496, 251] width 35 height 15
